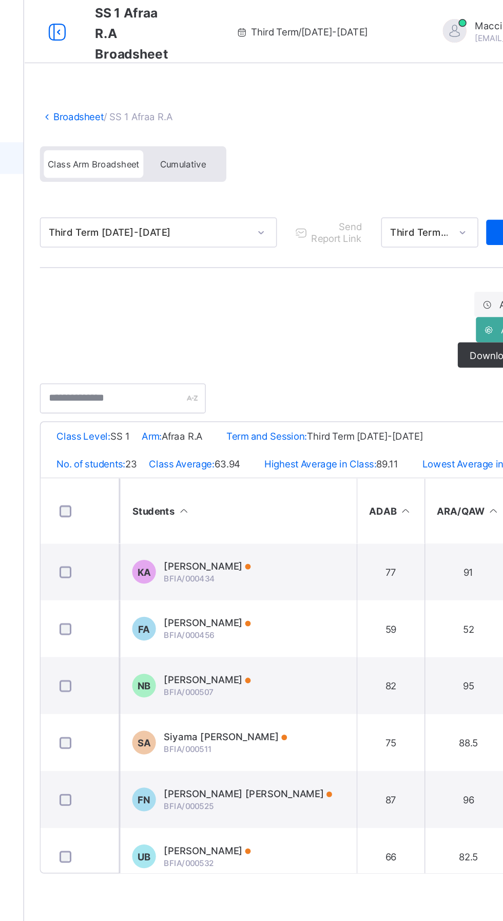
click at [165, 76] on link "Broadsheet" at bounding box center [158, 76] width 33 height 8
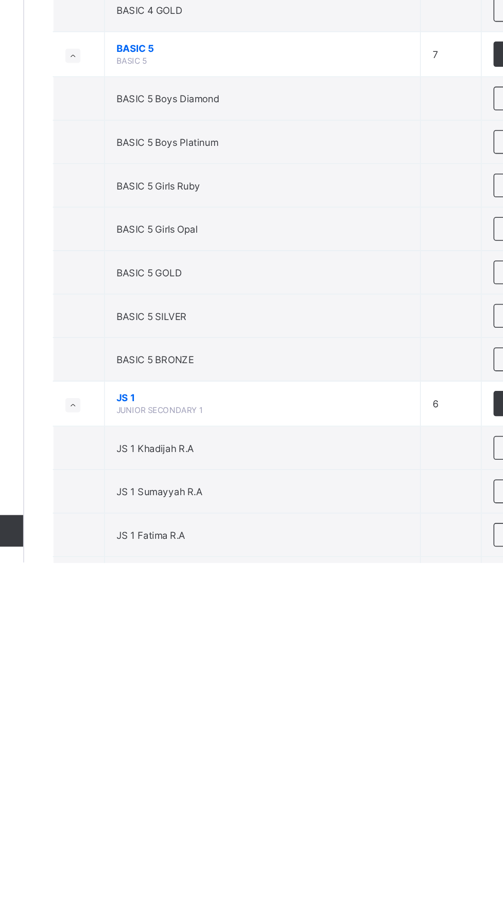
scroll to position [1626, 0]
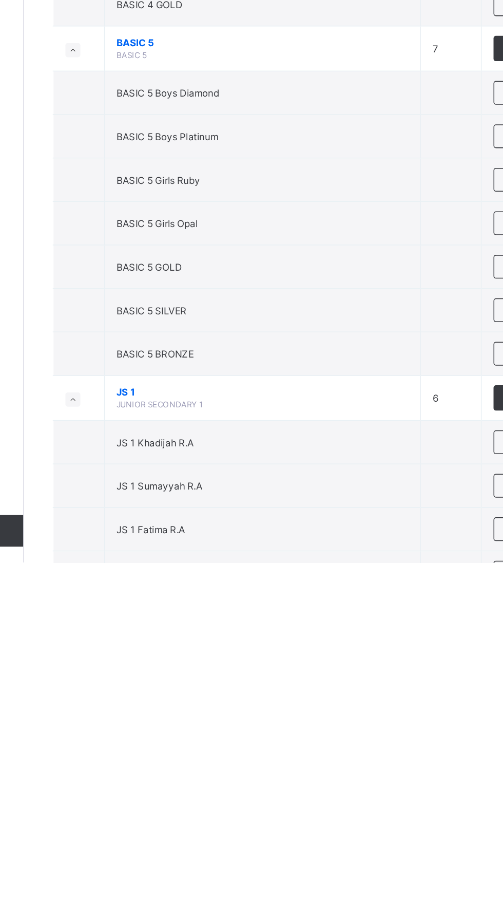
click at [338, 847] on td "JS 1 Khadijah R.A" at bounding box center [278, 843] width 206 height 28
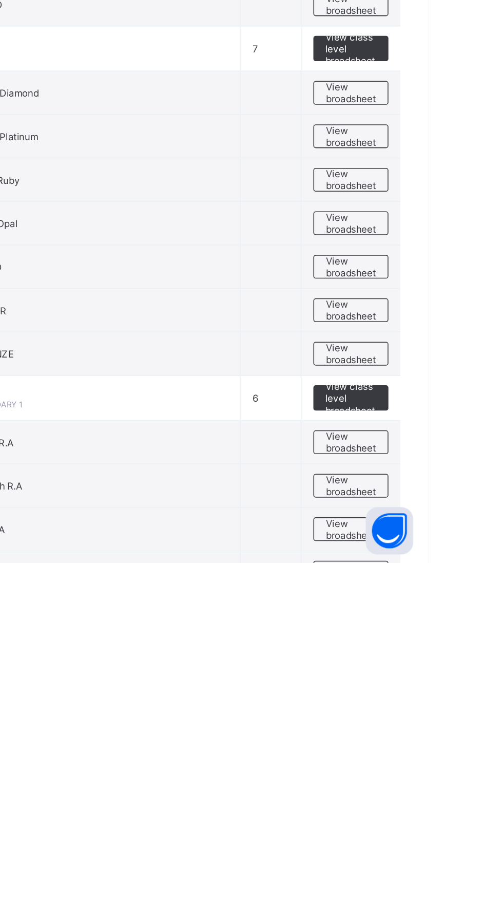
click at [459, 846] on span "View broadsheet" at bounding box center [453, 842] width 32 height 15
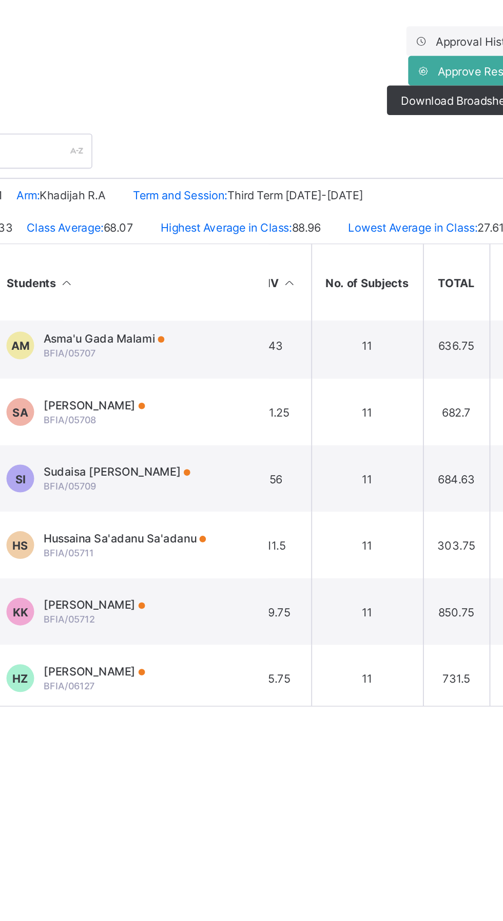
scroll to position [966, 600]
click at [297, 408] on td "SA [PERSON_NAME] BFIA/05708" at bounding box center [262, 404] width 154 height 37
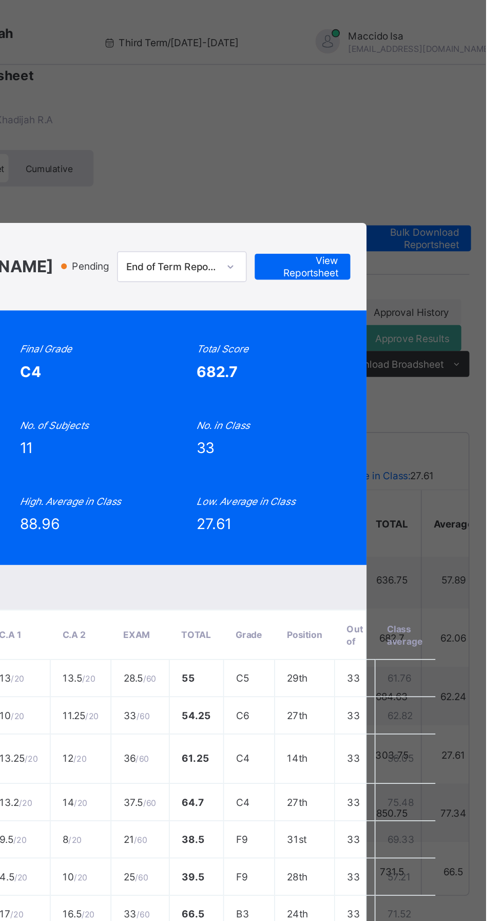
click at [410, 177] on span "View Reportsheet" at bounding box center [387, 168] width 45 height 15
click at [462, 115] on div "SA BFIA/05708 [PERSON_NAME] [PERSON_NAME] 1 [PERSON_NAME] Pending End of Term R…" at bounding box center [251, 460] width 503 height 921
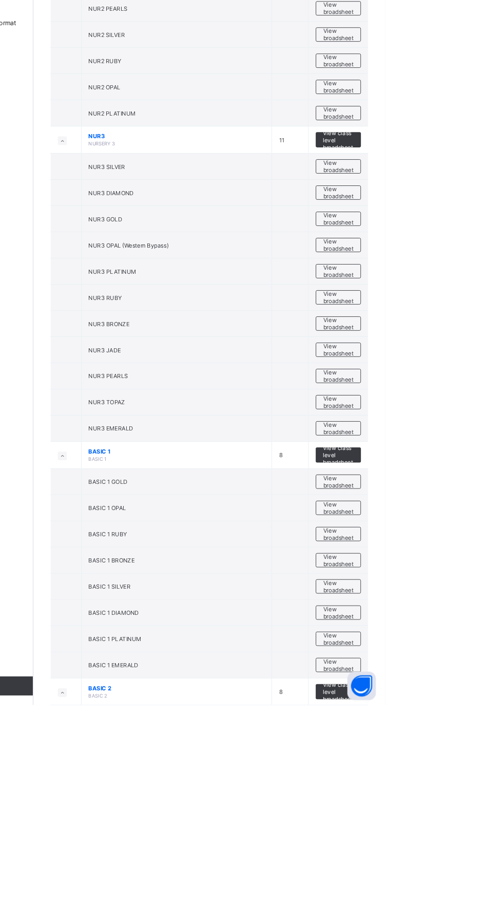
scroll to position [486, 0]
